Goal: Find specific page/section: Find specific page/section

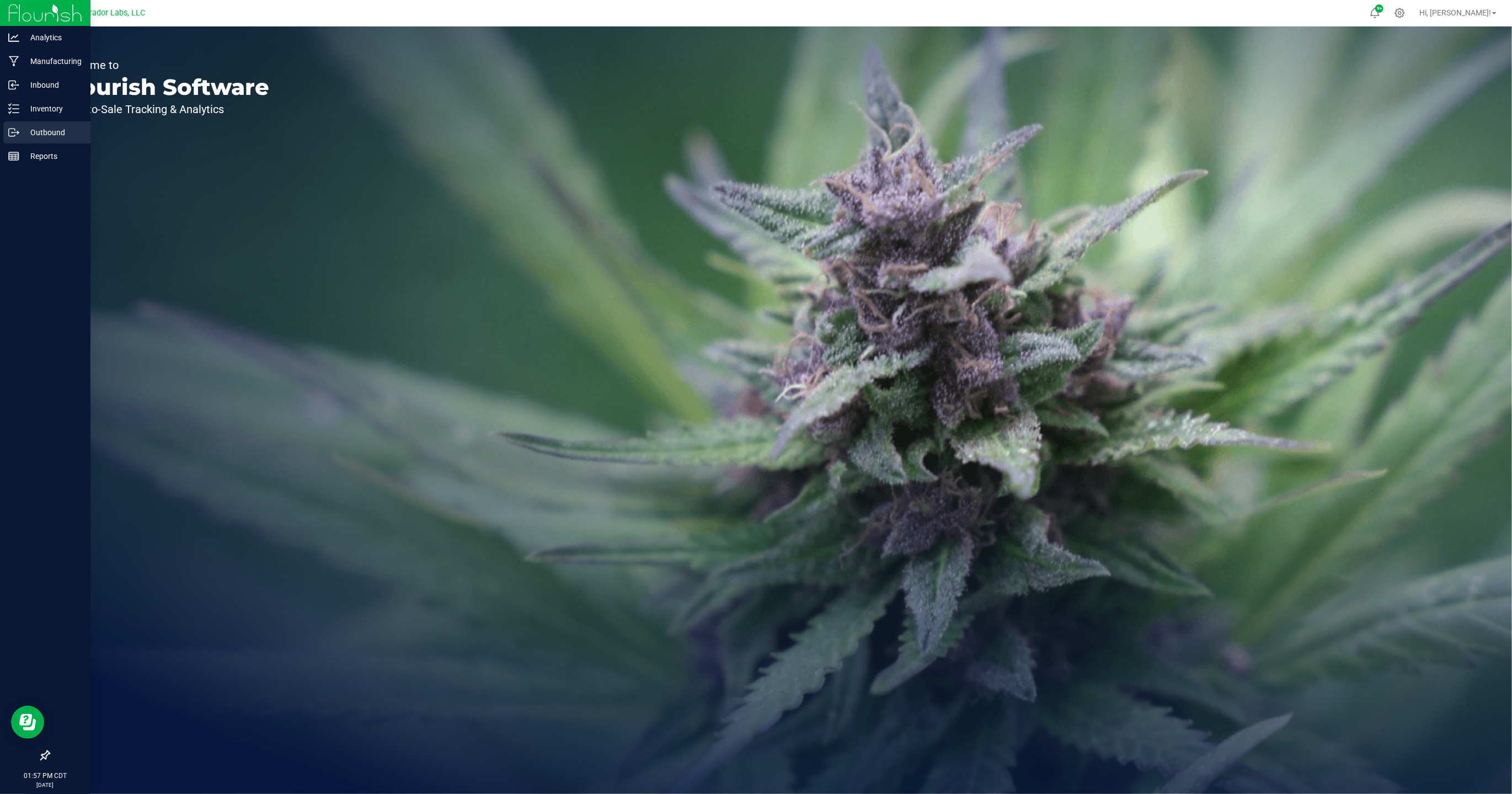
click at [50, 133] on p "Outbound" at bounding box center [53, 132] width 66 height 13
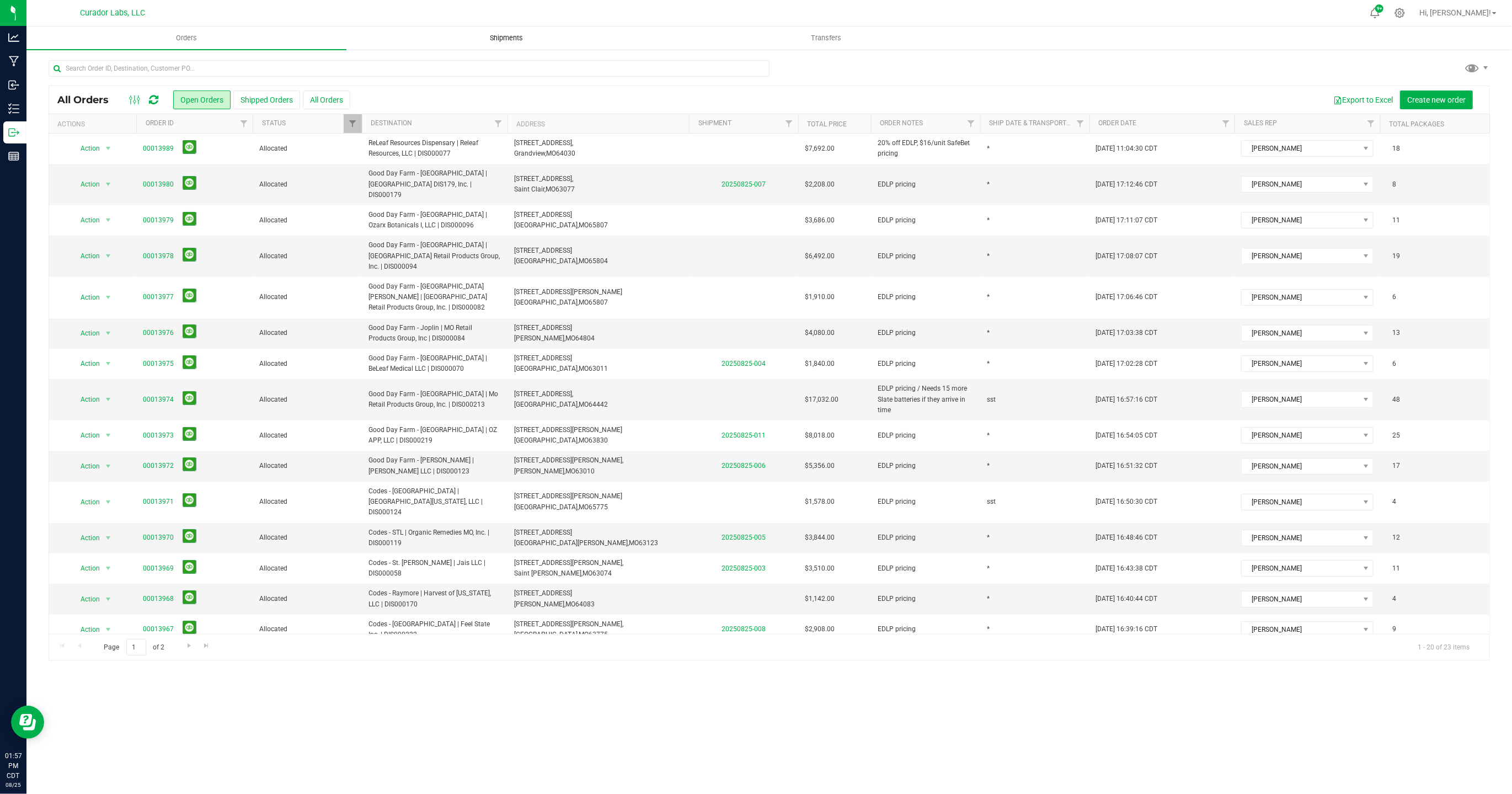
click at [525, 36] on span "Shipments" at bounding box center [507, 38] width 63 height 10
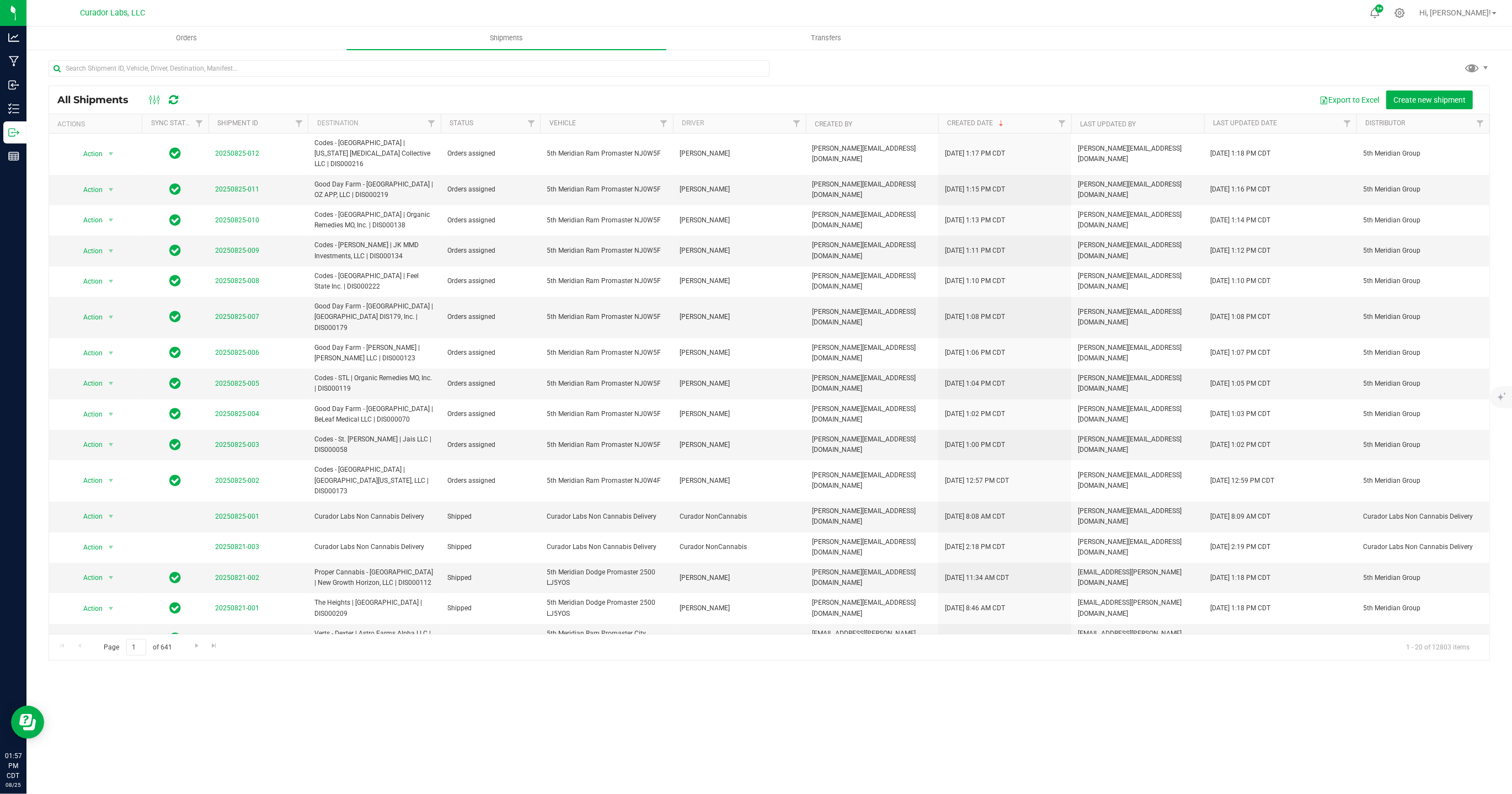
click at [839, 60] on div at bounding box center [769, 73] width 1441 height 25
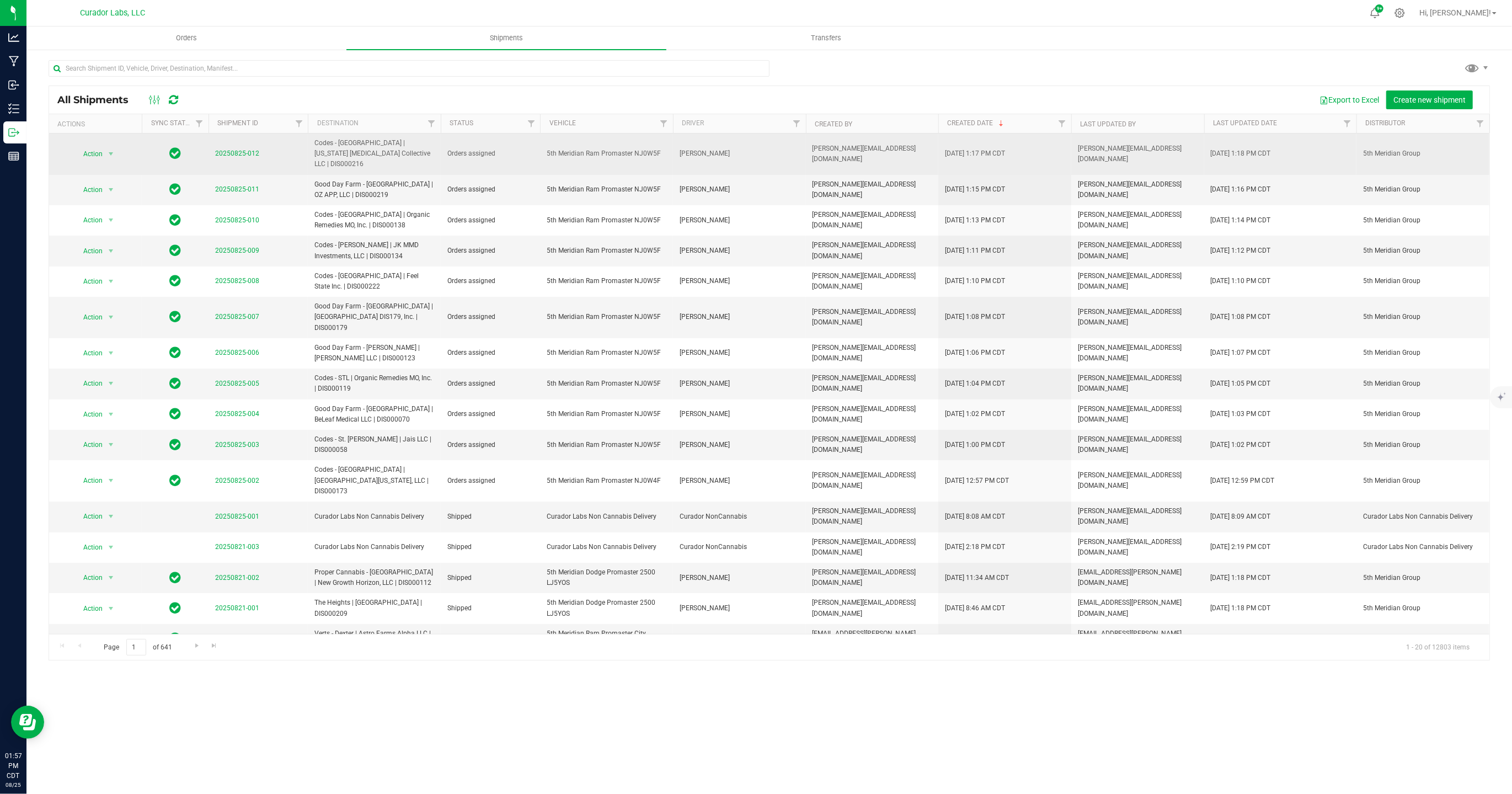
click at [1399, 148] on span "5th Meridian Group" at bounding box center [1423, 153] width 120 height 10
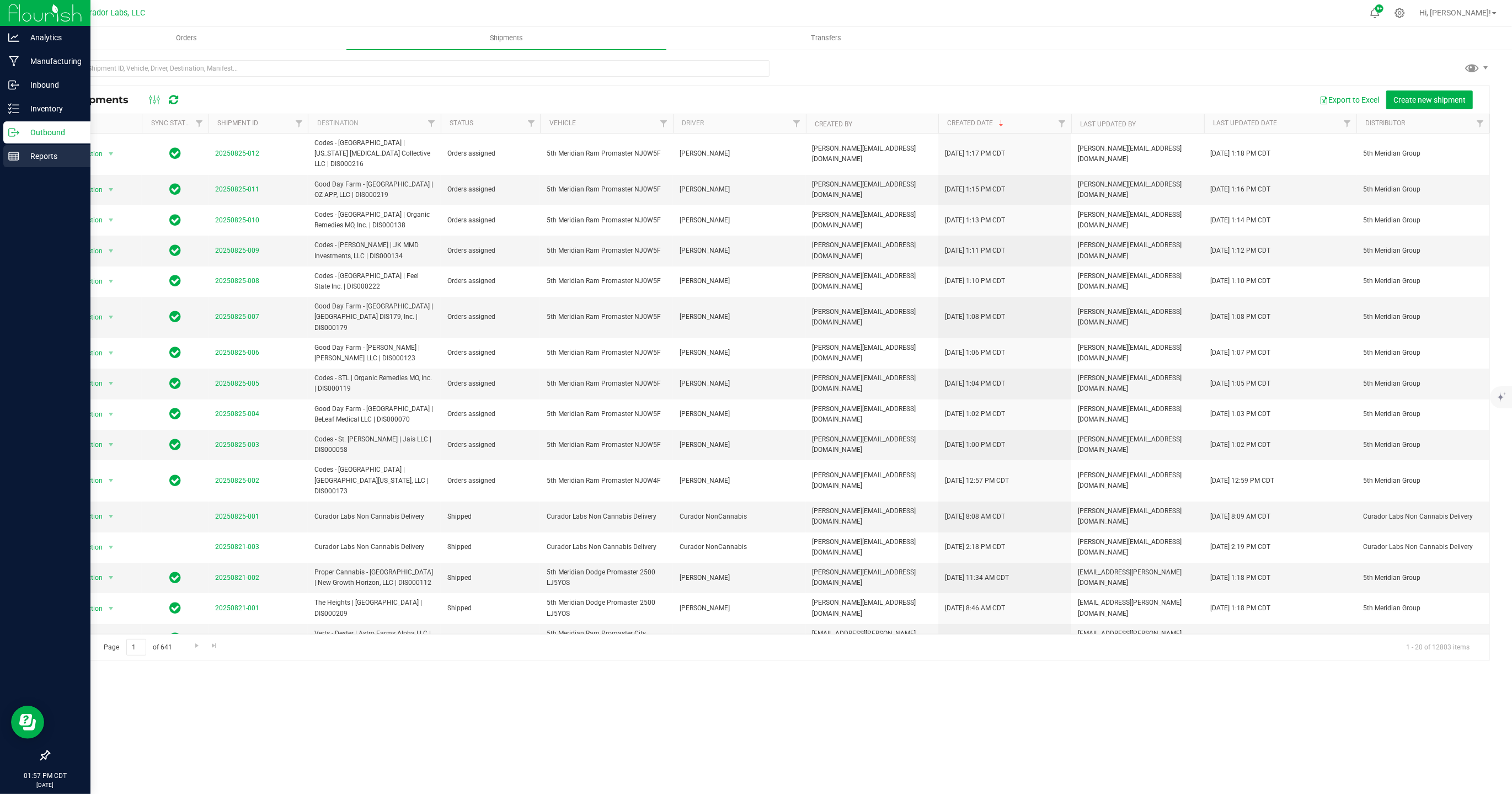
click at [29, 157] on p "Reports" at bounding box center [53, 156] width 66 height 13
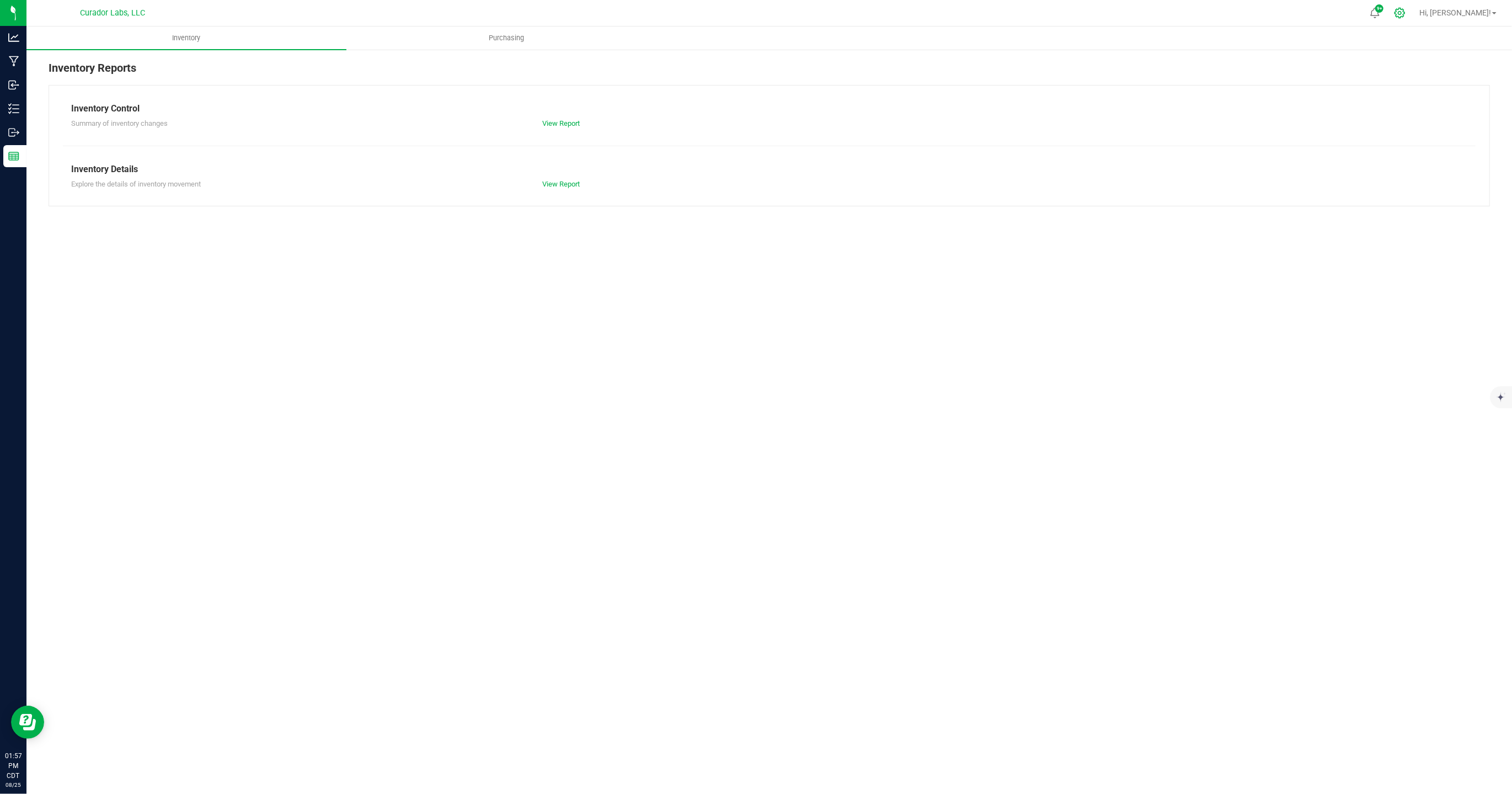
click at [1405, 9] on icon at bounding box center [1399, 13] width 12 height 12
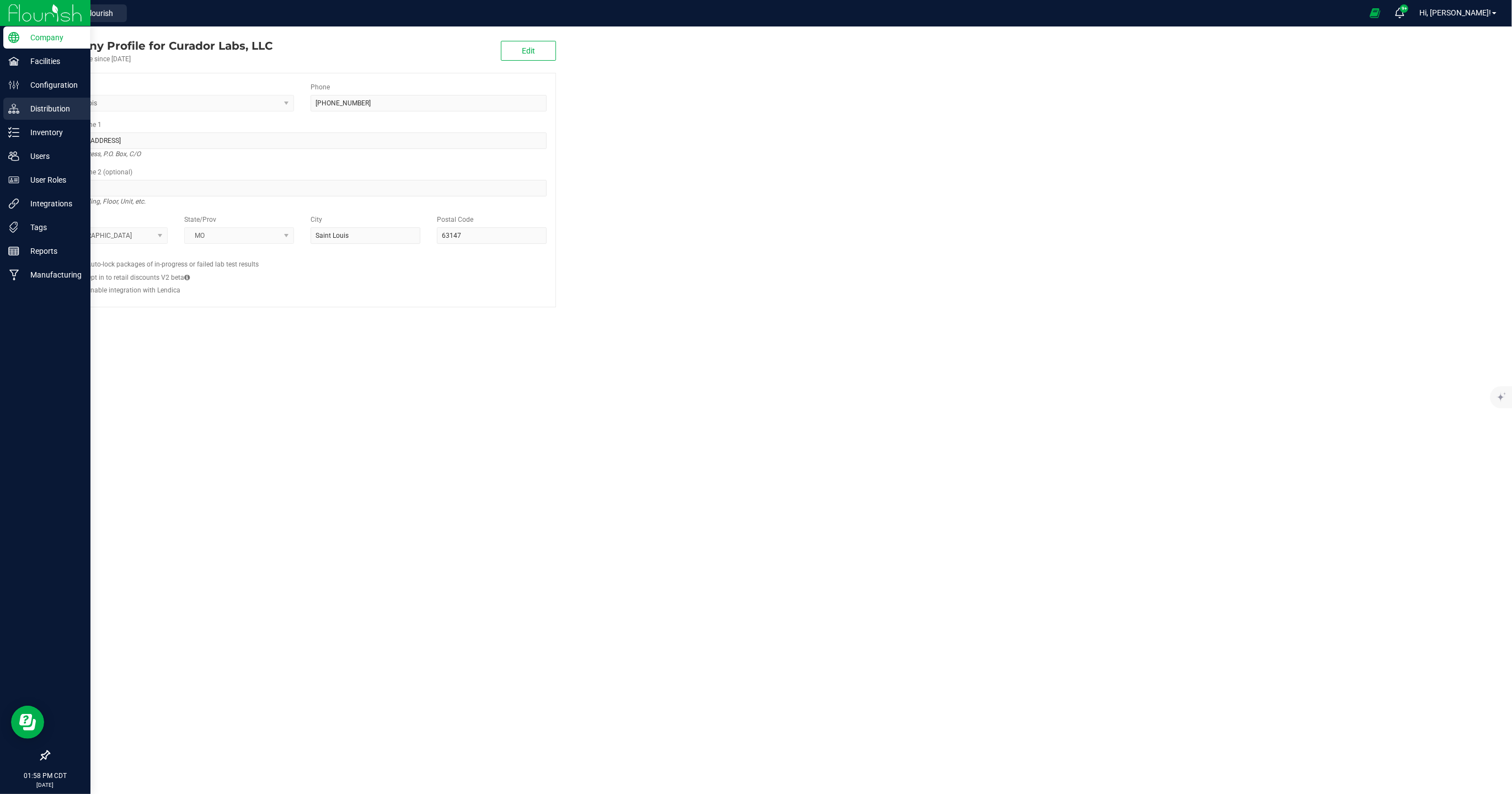
click at [56, 105] on p "Distribution" at bounding box center [53, 108] width 66 height 13
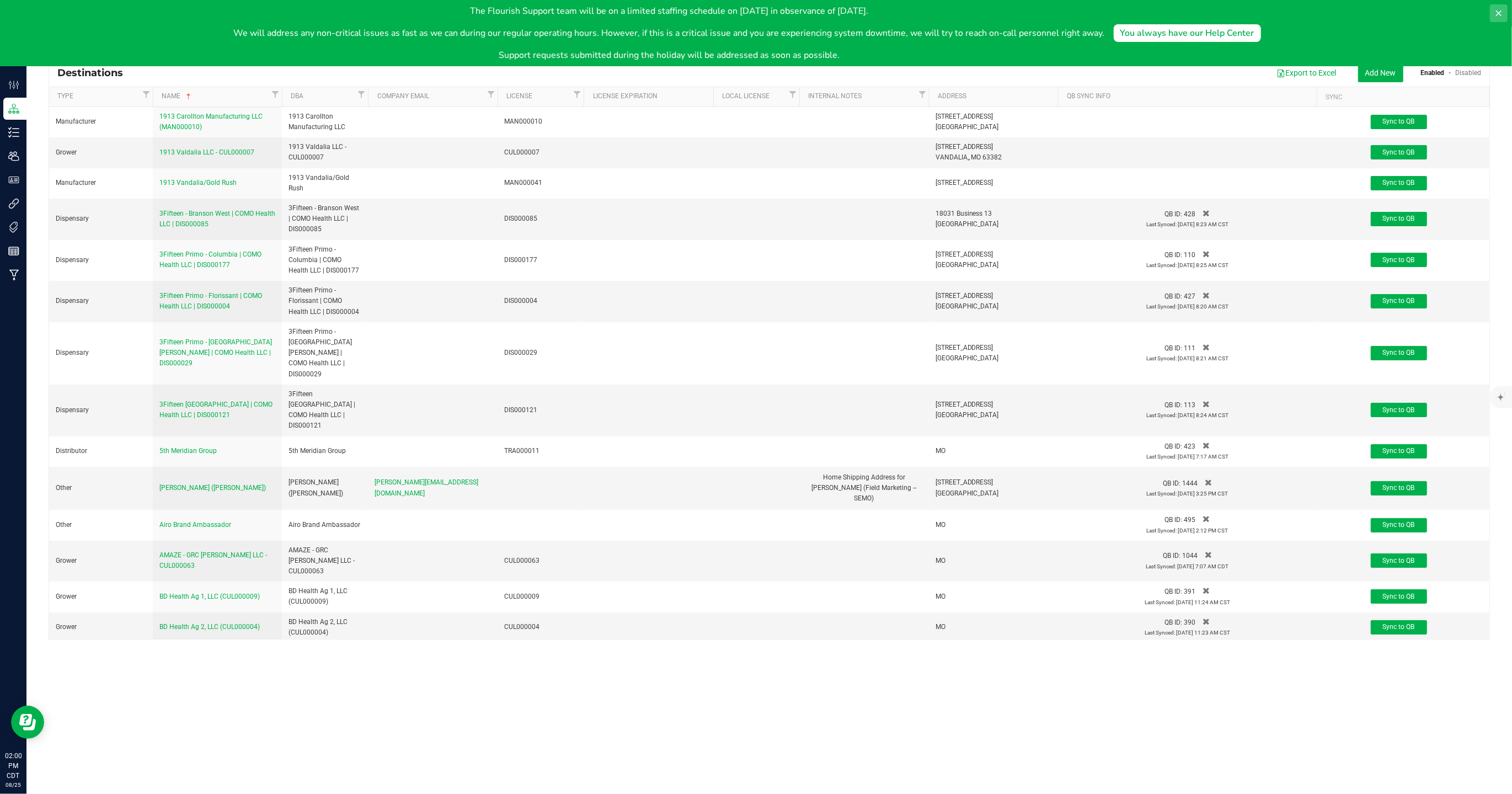
click at [1504, 10] on button at bounding box center [1499, 13] width 18 height 18
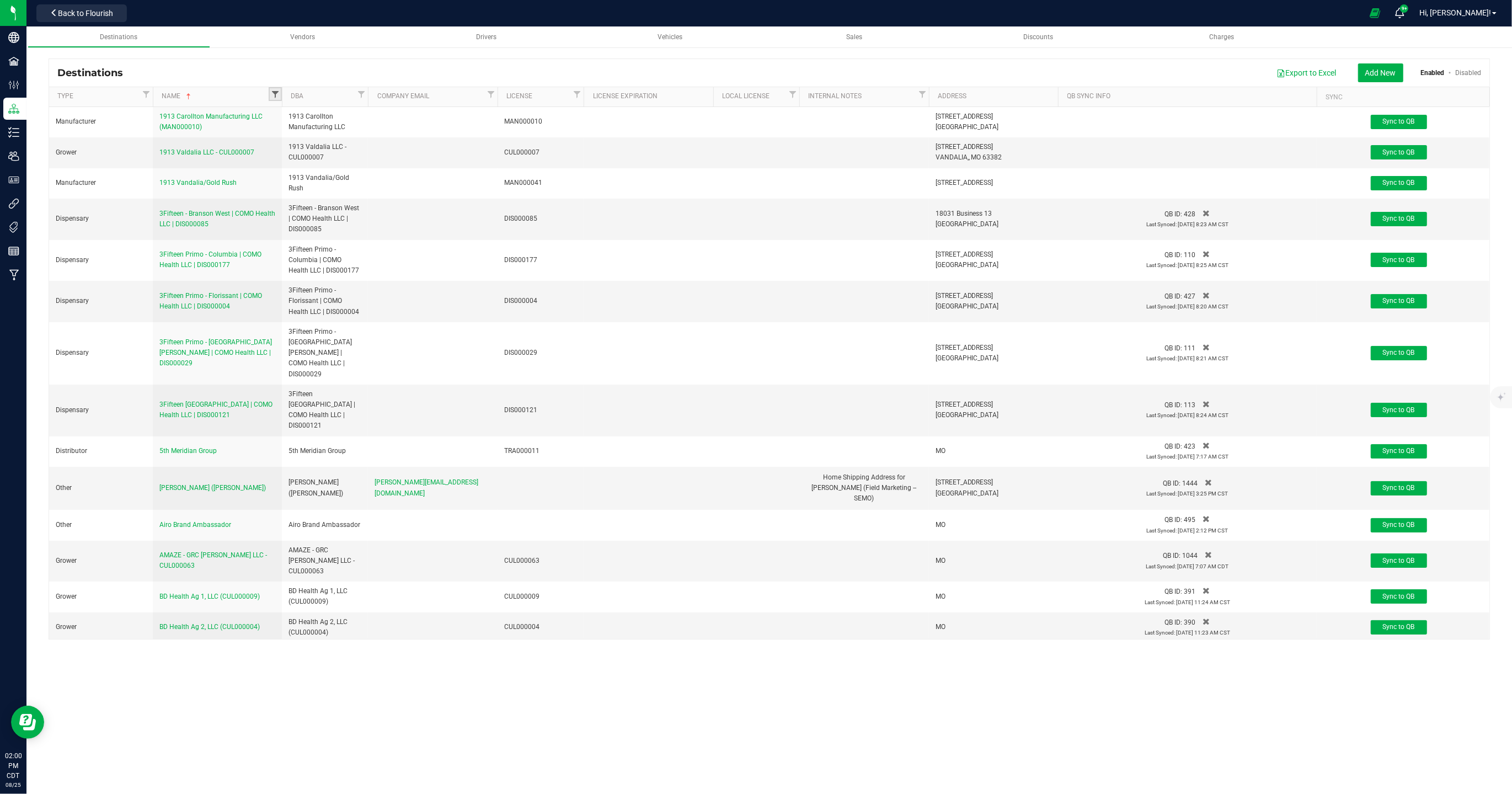
click at [272, 93] on span "Filter" at bounding box center [274, 94] width 9 height 9
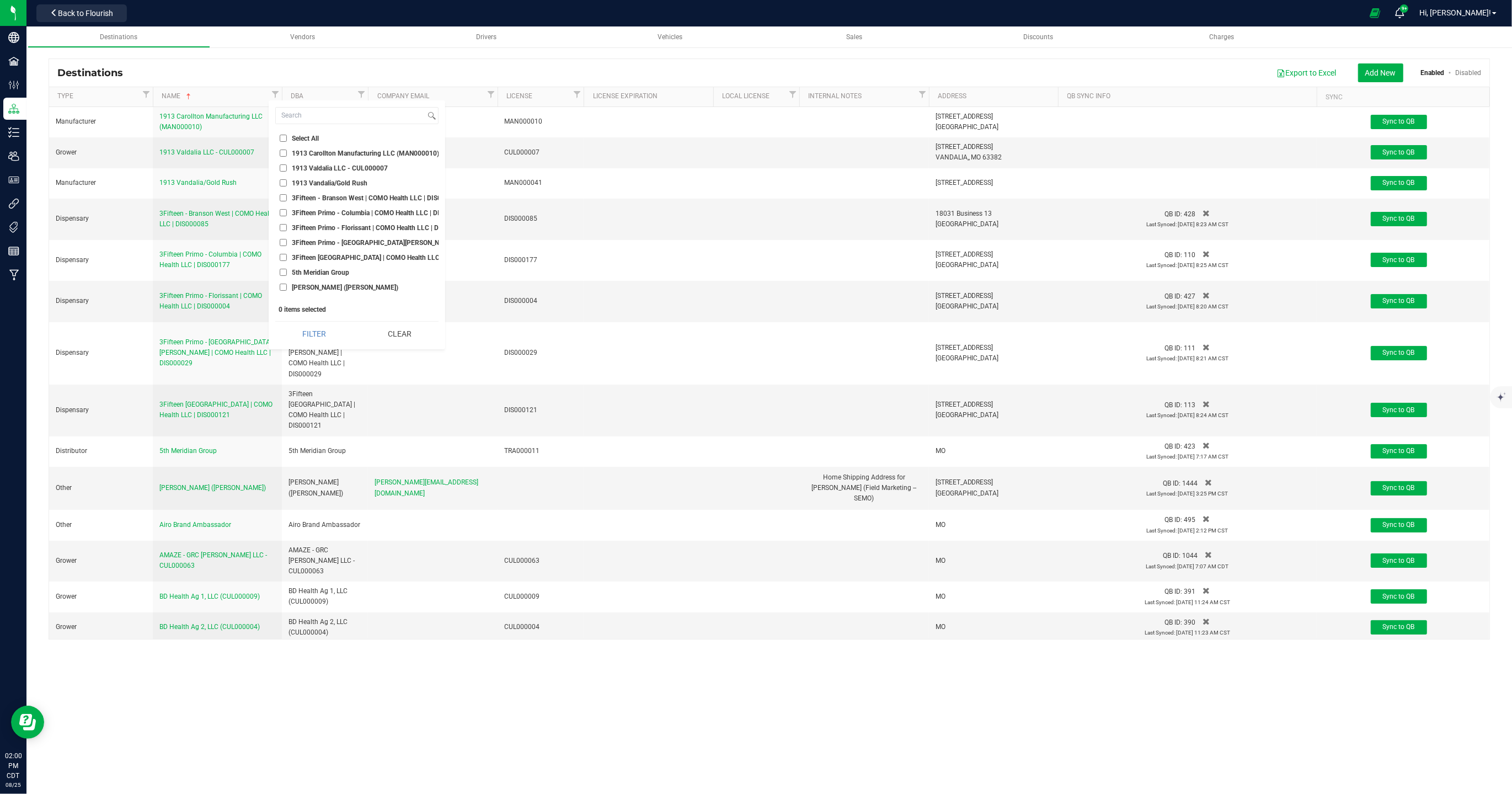
click at [250, 67] on div "Export to Excel Add New Enabled Disabled" at bounding box center [805, 73] width 1350 height 19
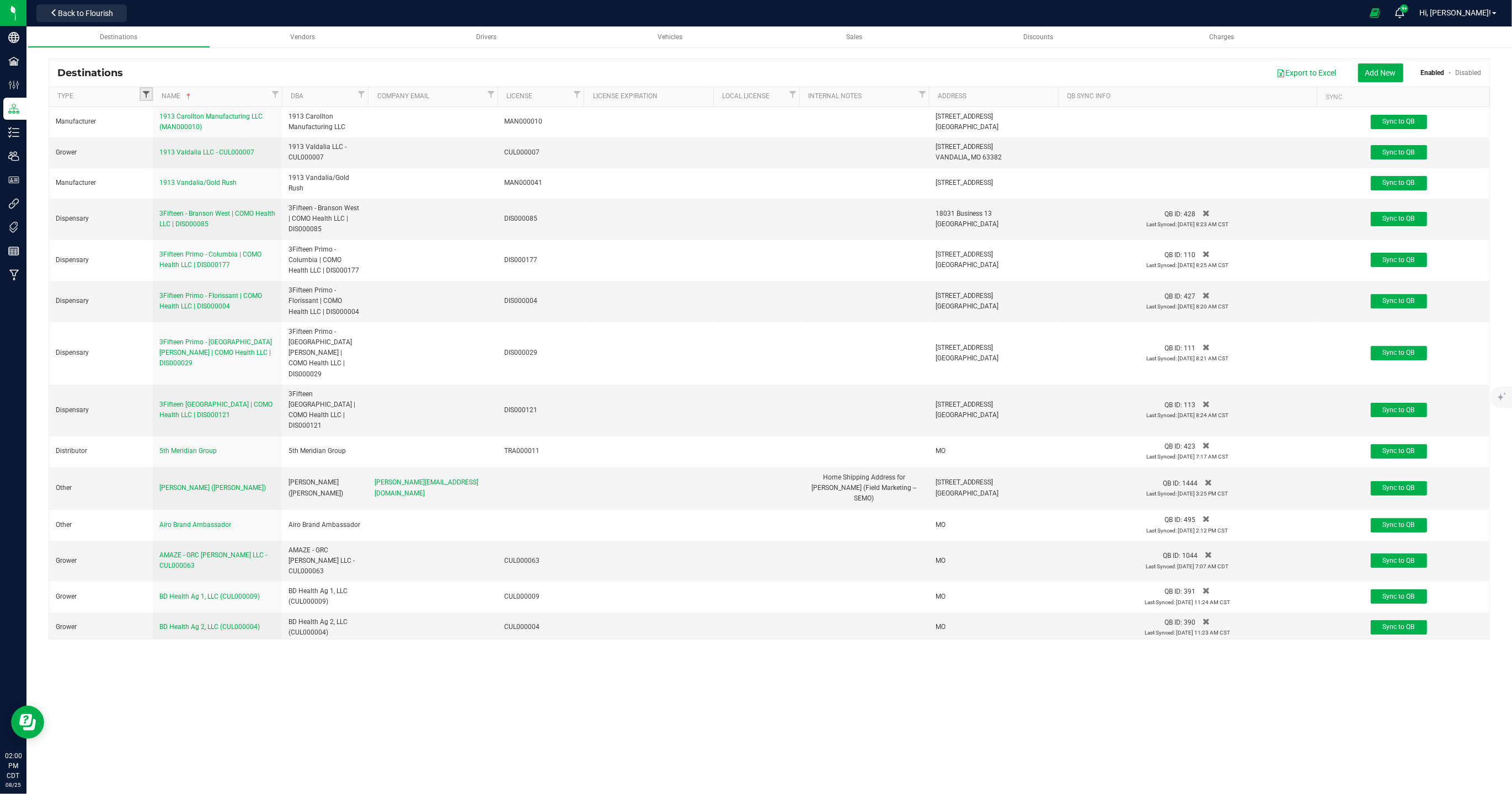
click at [144, 93] on span "Filter" at bounding box center [146, 94] width 9 height 9
click at [154, 196] on input "Distributor" at bounding box center [153, 198] width 7 height 7
click at [186, 267] on button "Filter" at bounding box center [173, 269] width 53 height 24
checkbox input "true"
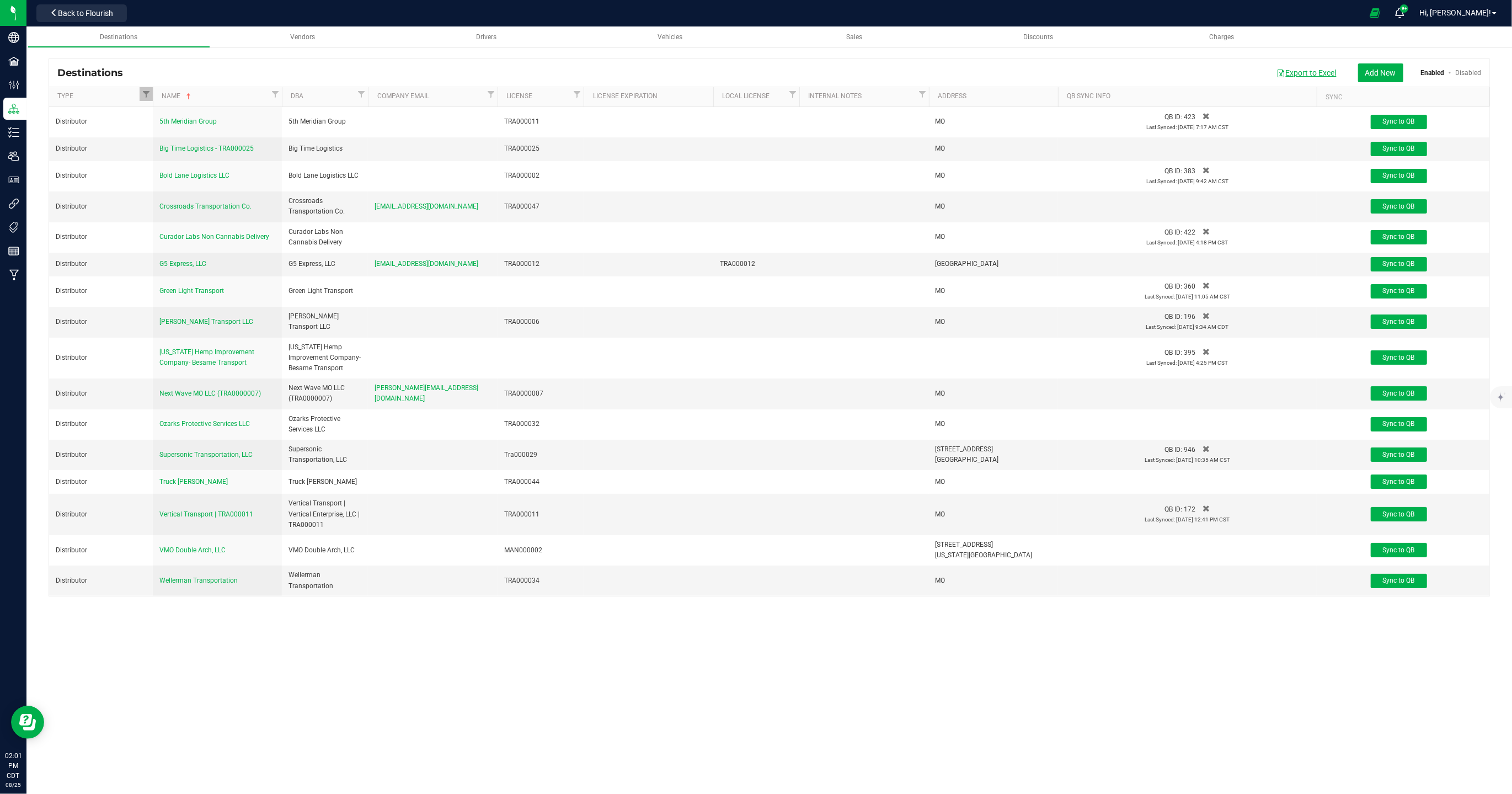
click at [1306, 74] on button "Export to Excel" at bounding box center [1307, 73] width 74 height 19
click at [302, 37] on span "Vendors" at bounding box center [303, 37] width 25 height 8
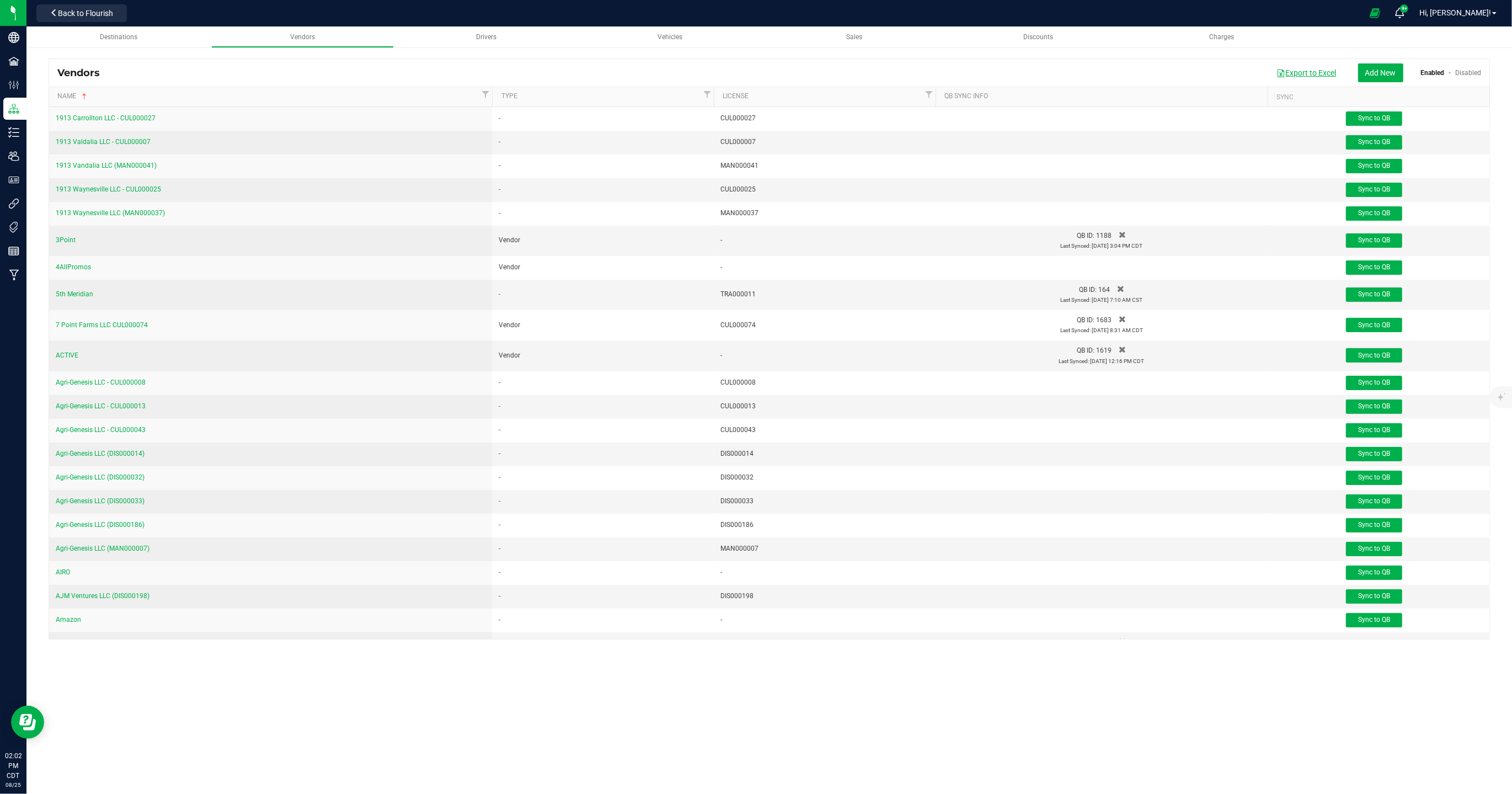
click at [1307, 72] on button "Export to Excel" at bounding box center [1307, 73] width 74 height 19
click at [489, 39] on span "Drivers" at bounding box center [486, 37] width 20 height 8
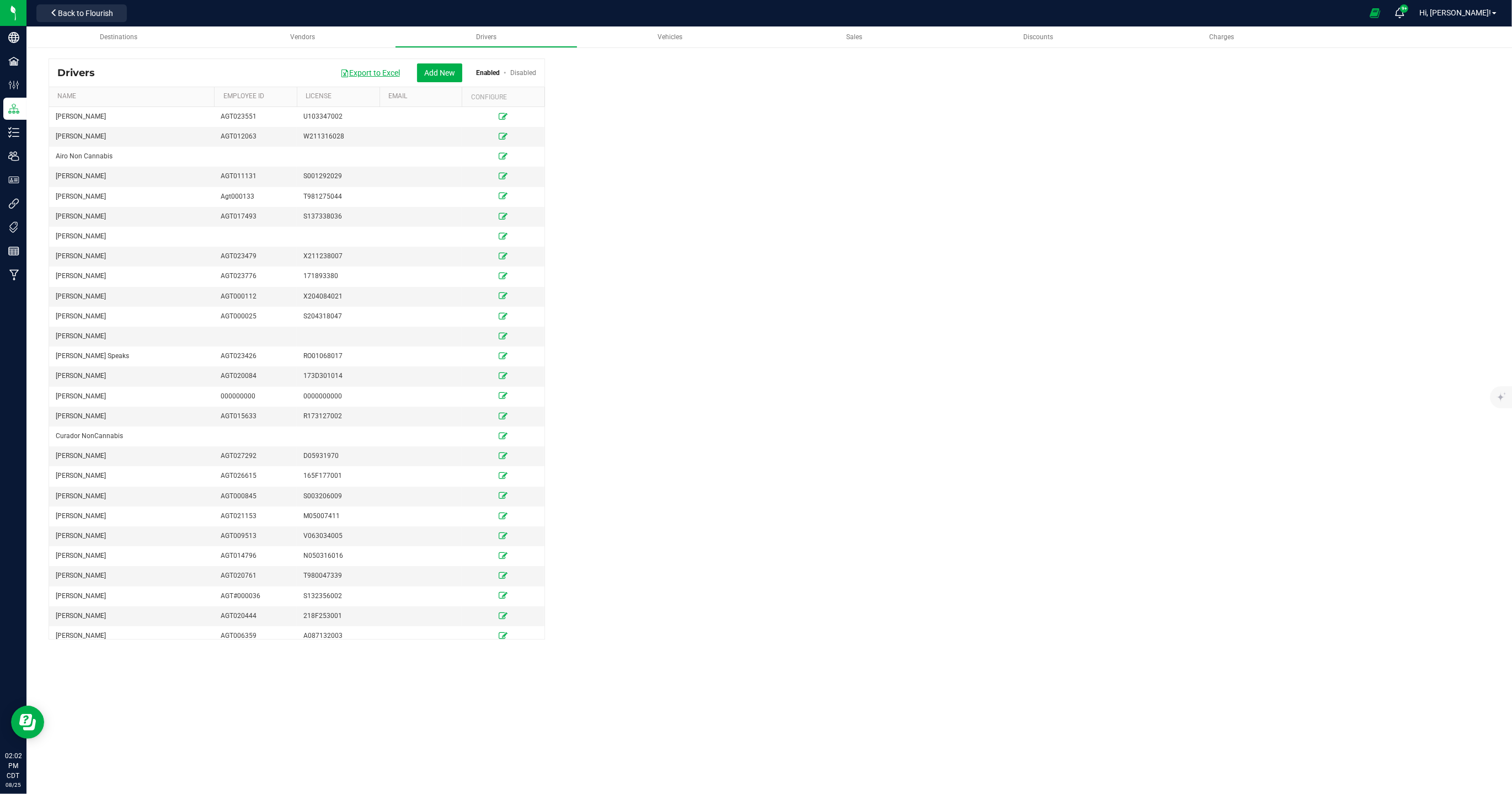
click at [369, 71] on button "Export to Excel" at bounding box center [370, 73] width 74 height 19
click at [658, 35] on span "Vehicles" at bounding box center [671, 37] width 25 height 8
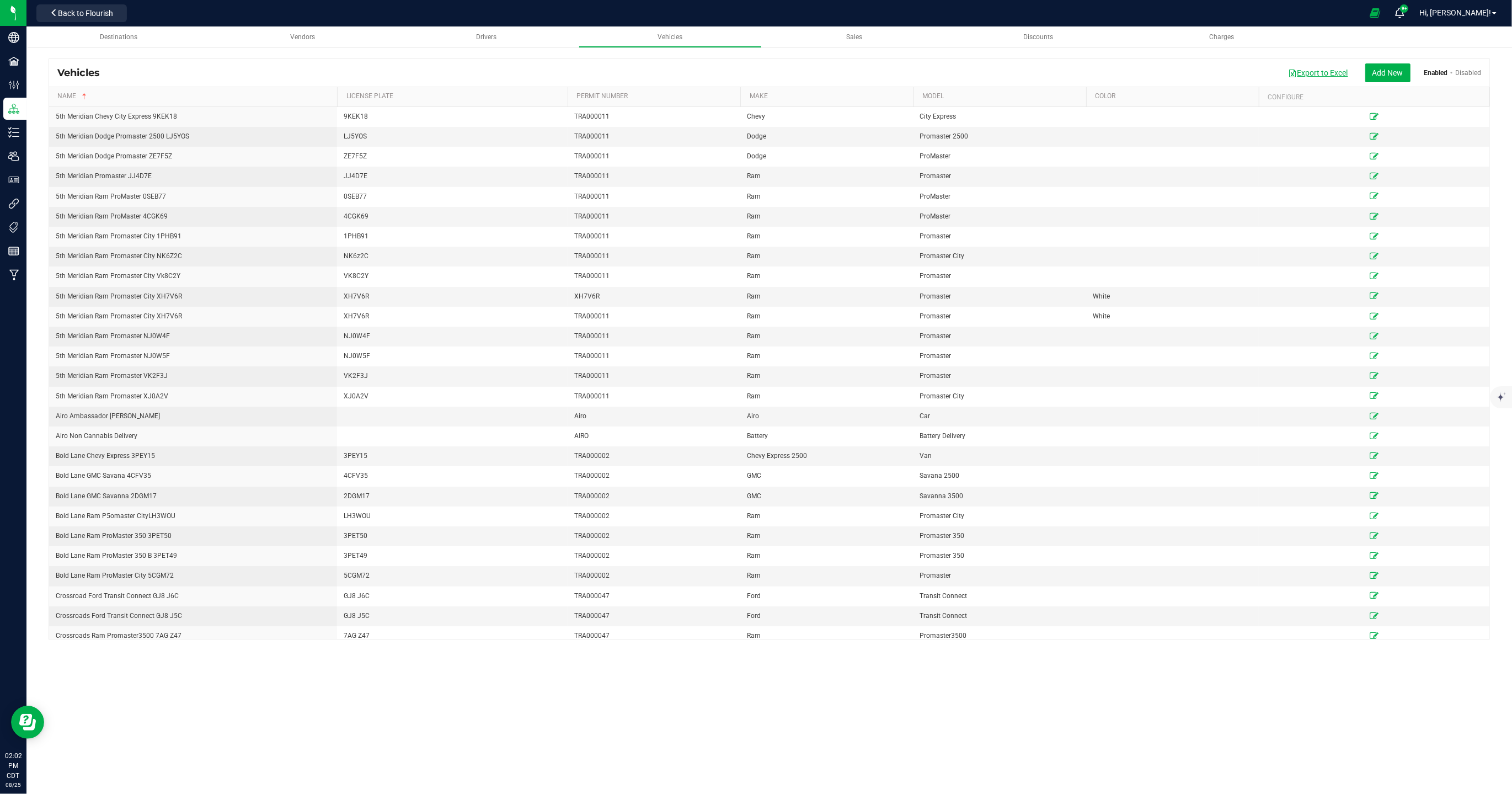
click at [1321, 73] on button "Export to Excel" at bounding box center [1318, 73] width 74 height 19
click at [758, 678] on div "Destinations Vendors Drivers Vehicles Sales Discounts Charges Vehicles Export t…" at bounding box center [769, 410] width 1485 height 767
click at [761, 695] on div "Destinations Vendors Drivers Vehicles Sales Discounts Charges Vehicles Export t…" at bounding box center [769, 410] width 1485 height 767
click at [132, 35] on span "Destinations" at bounding box center [118, 37] width 38 height 8
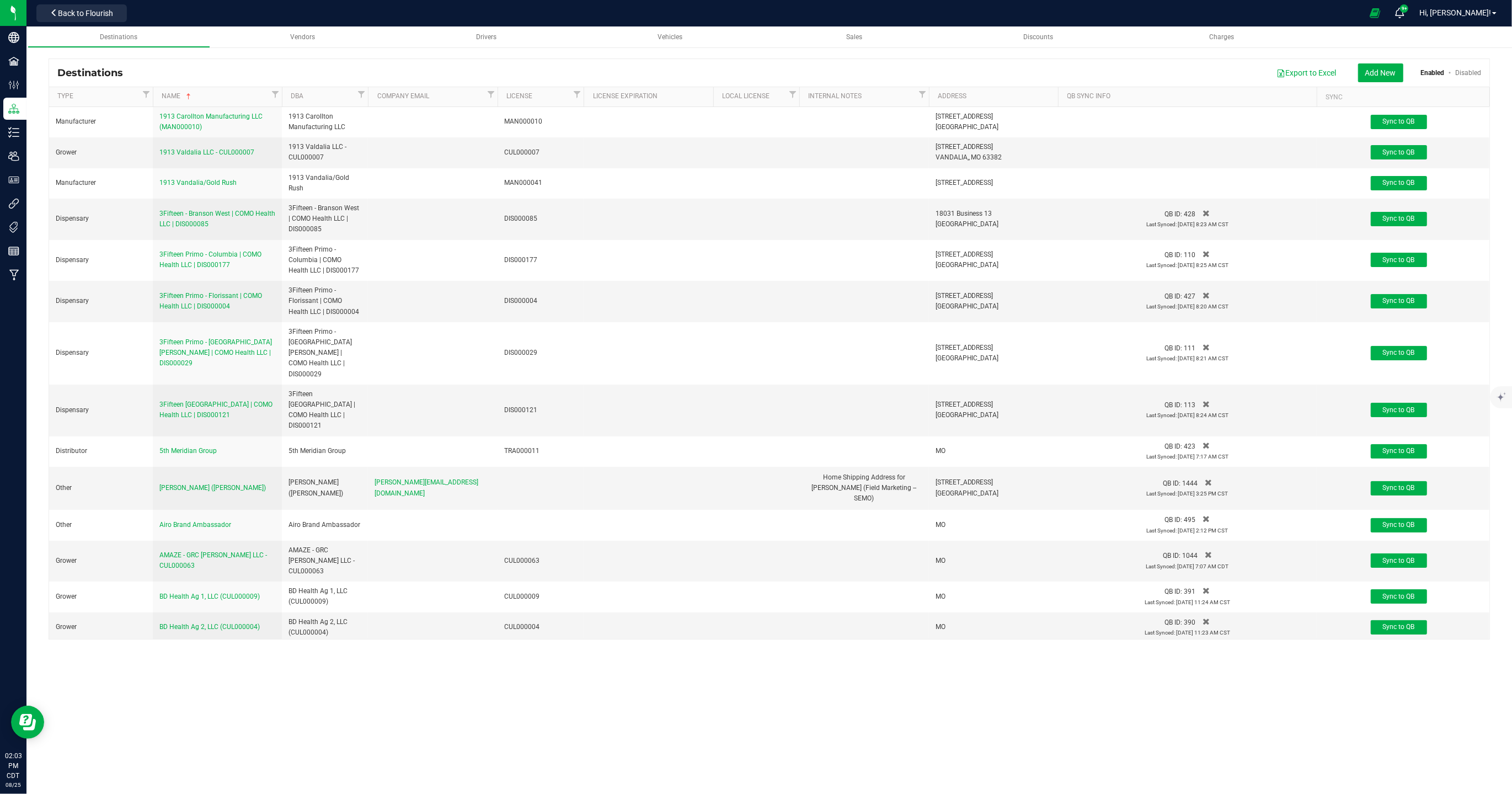
click at [151, 92] on div at bounding box center [153, 97] width 5 height 20
click at [144, 94] on span "Filter" at bounding box center [146, 94] width 9 height 9
click at [172, 192] on li "Distributor" at bounding box center [202, 198] width 114 height 12
click at [151, 198] on input "Distributor" at bounding box center [153, 198] width 7 height 7
click at [176, 268] on button "Filter" at bounding box center [173, 269] width 53 height 24
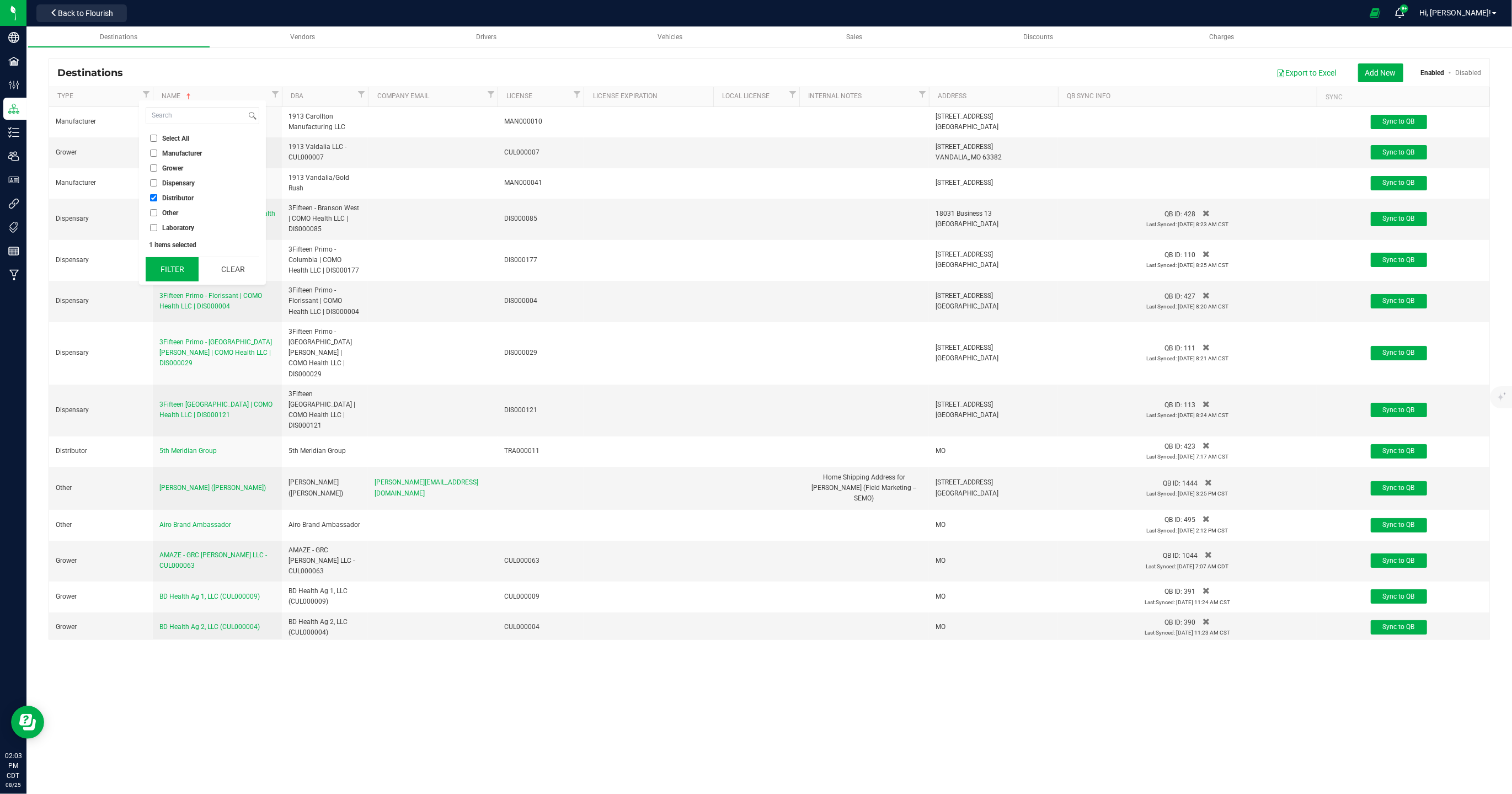
checkbox input "true"
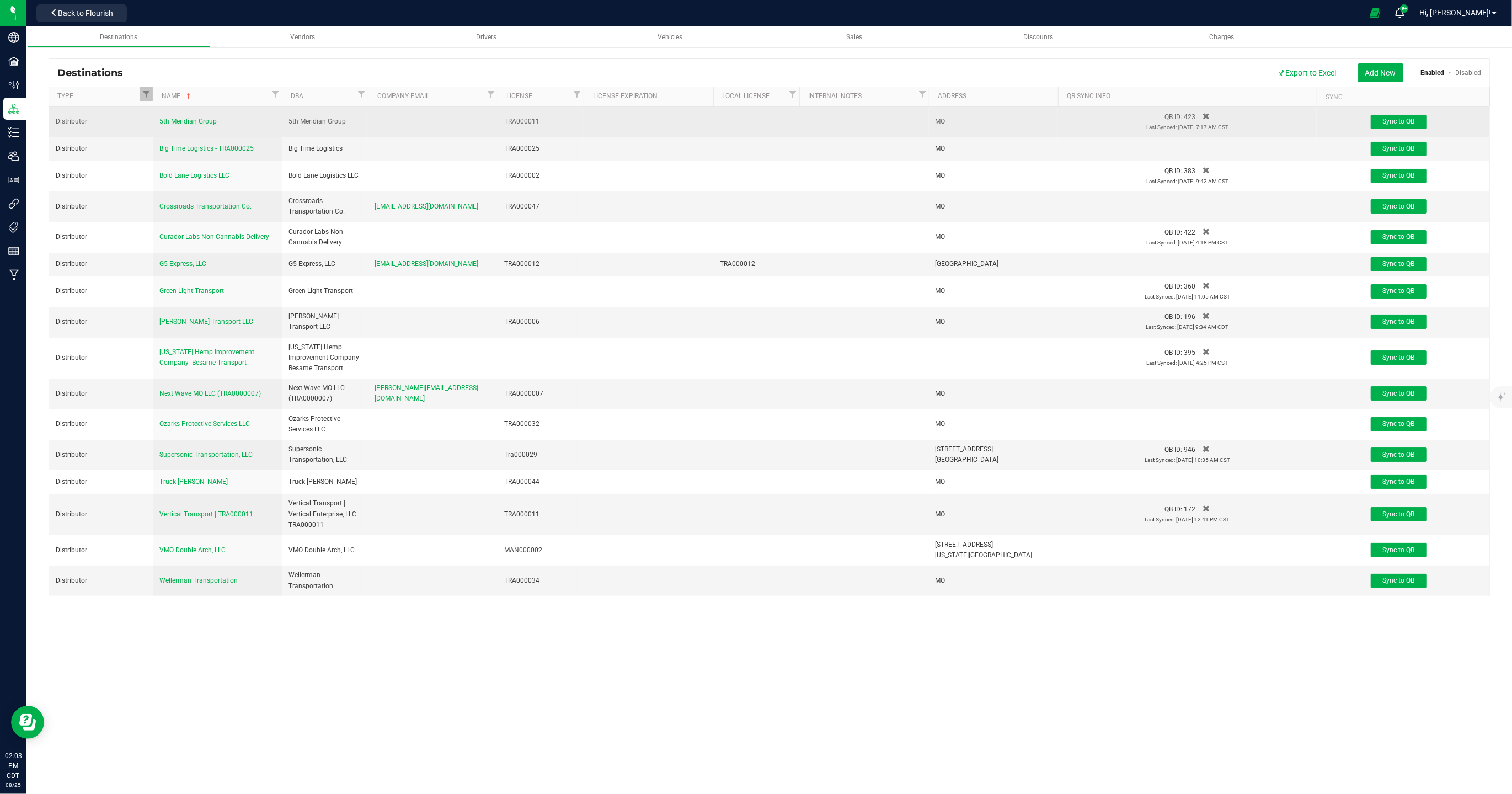
click at [187, 124] on span "5th Meridian Group" at bounding box center [187, 122] width 57 height 8
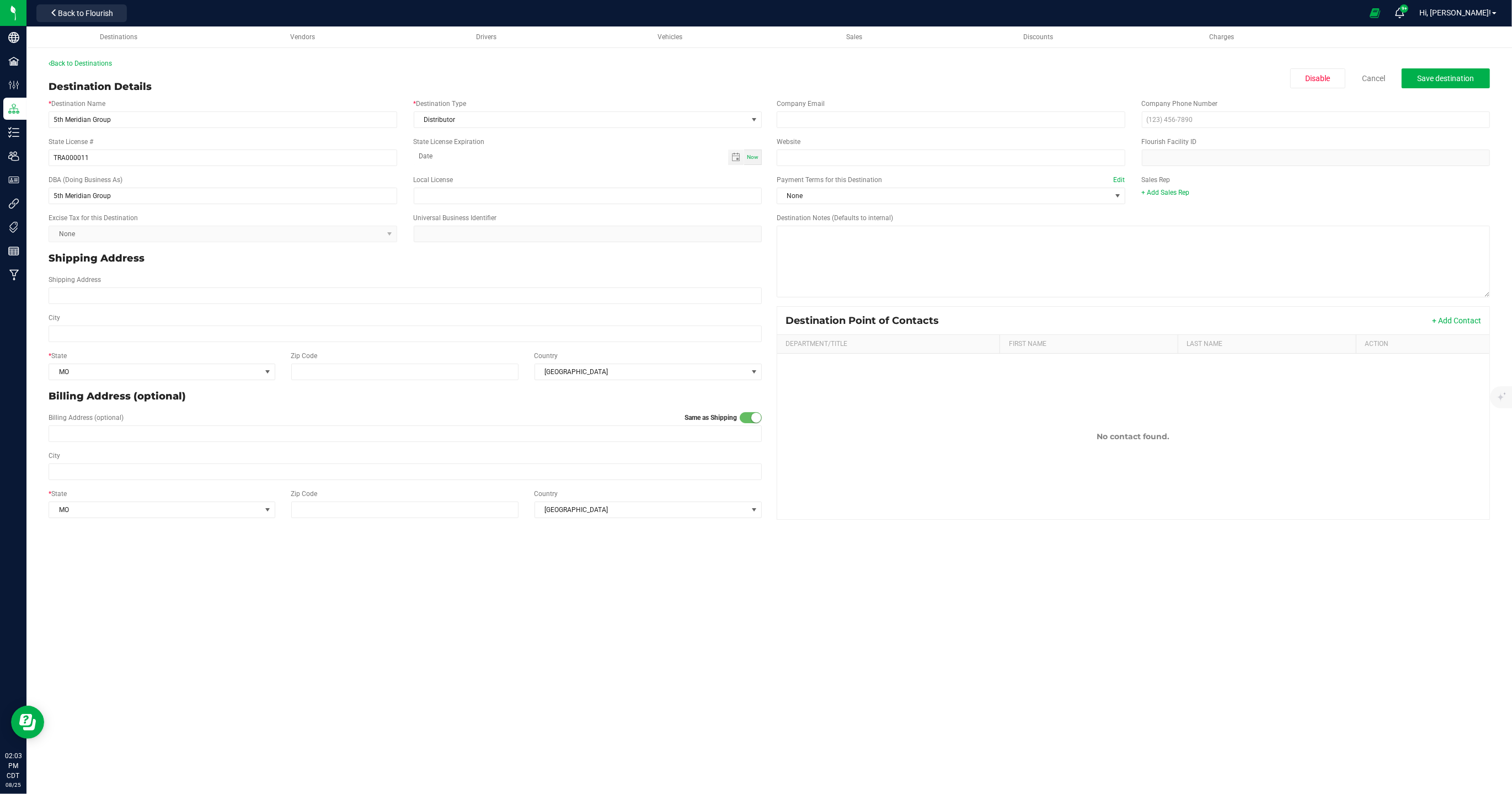
click at [274, 20] on div at bounding box center [747, 13] width 1231 height 21
